Goal: Information Seeking & Learning: Learn about a topic

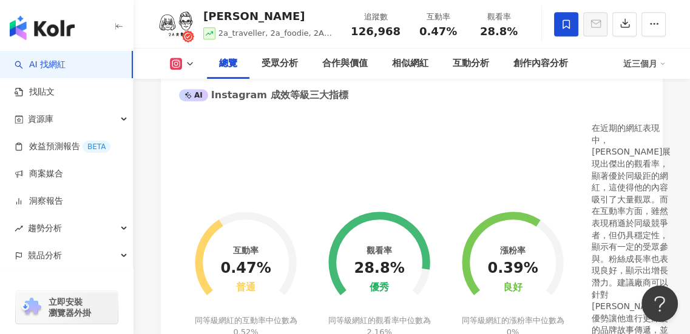
scroll to position [482, 0]
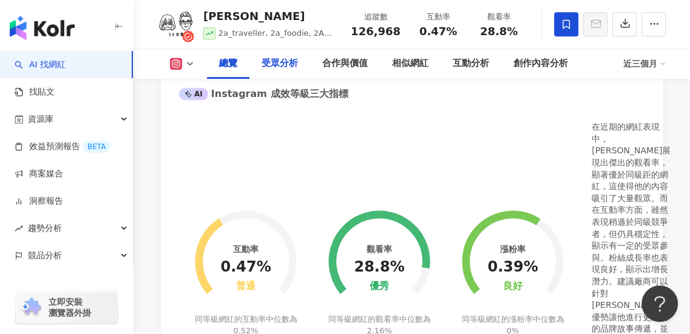
click at [283, 73] on div "受眾分析" at bounding box center [279, 64] width 61 height 30
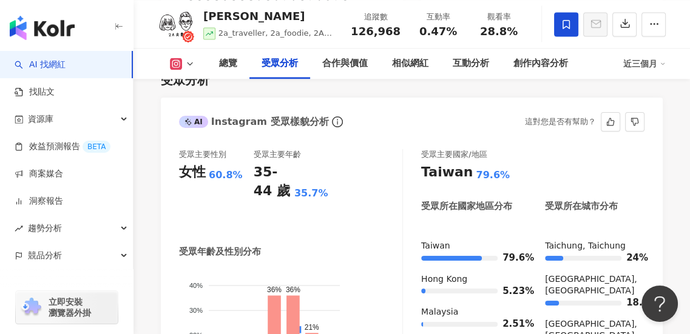
click at [333, 246] on div "受眾年齡及性別分布" at bounding box center [290, 252] width 223 height 13
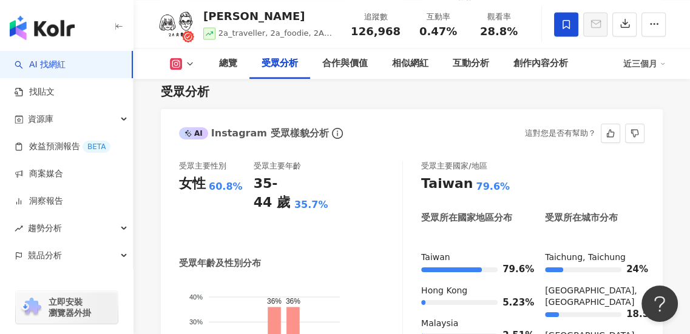
scroll to position [1289, 0]
click at [186, 67] on icon at bounding box center [190, 64] width 10 height 10
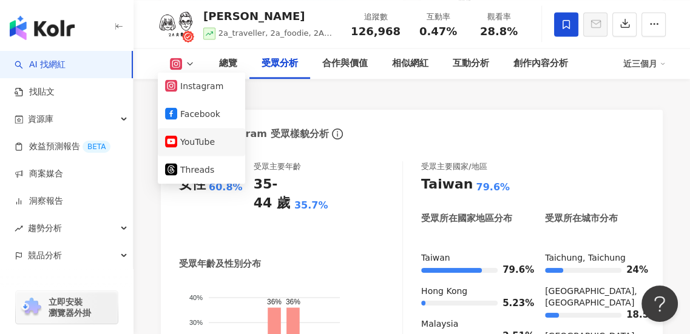
click at [202, 143] on button "YouTube" at bounding box center [201, 142] width 73 height 17
click at [207, 175] on div "女性 60.8%" at bounding box center [216, 184] width 75 height 19
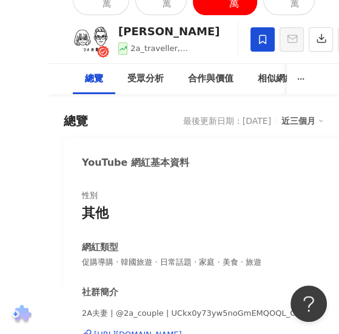
scroll to position [69, 0]
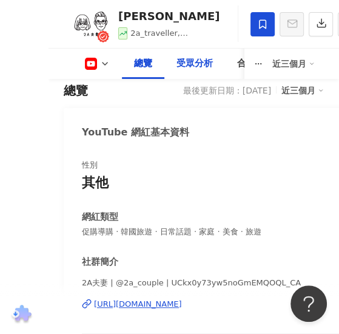
click at [206, 61] on div "受眾分析" at bounding box center [195, 63] width 36 height 15
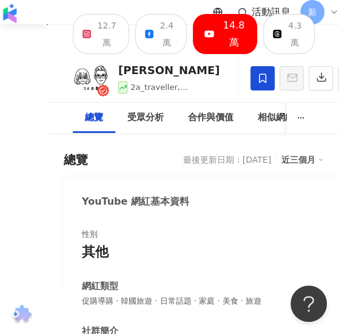
click at [288, 97] on div at bounding box center [307, 78] width 112 height 36
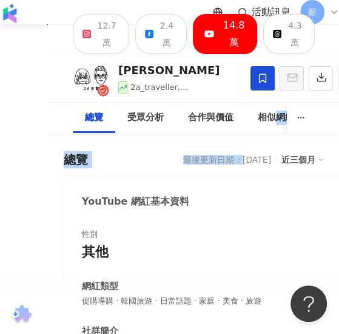
drag, startPoint x: 221, startPoint y: 149, endPoint x: 277, endPoint y: 148, distance: 55.8
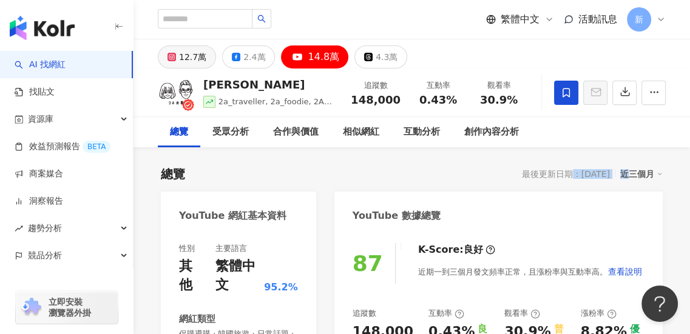
click at [202, 46] on button "12.7萬" at bounding box center [187, 57] width 58 height 23
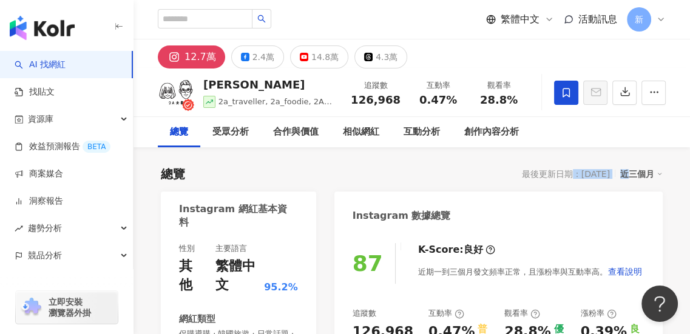
click at [200, 54] on div "12.7萬" at bounding box center [201, 57] width 32 height 17
click at [311, 50] on div "14.8萬" at bounding box center [324, 57] width 27 height 17
click at [314, 55] on div "14.8萬" at bounding box center [324, 57] width 27 height 17
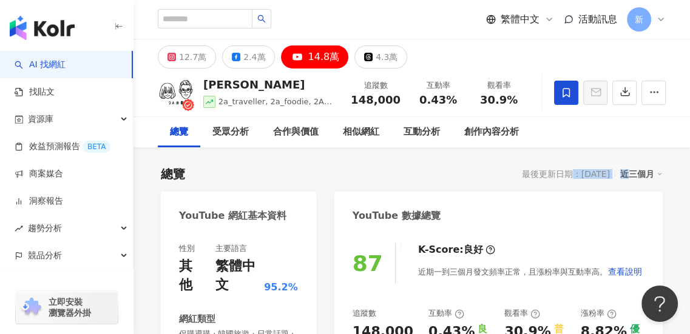
click at [317, 56] on div "14.8萬" at bounding box center [324, 57] width 32 height 17
click at [252, 55] on div "2.4萬" at bounding box center [254, 57] width 22 height 17
click at [246, 53] on div "2.4萬" at bounding box center [254, 57] width 22 height 17
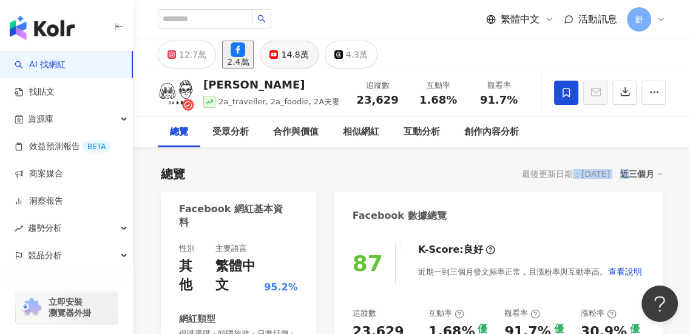
click at [308, 58] on div "14.8萬" at bounding box center [294, 54] width 27 height 17
click at [308, 56] on div "14.8萬" at bounding box center [294, 54] width 27 height 17
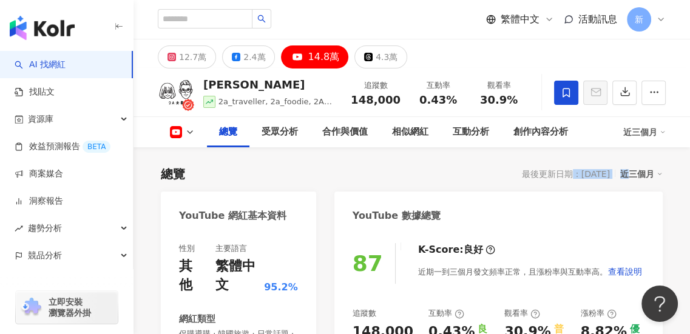
scroll to position [158, 0]
